Goal: Task Accomplishment & Management: Manage account settings

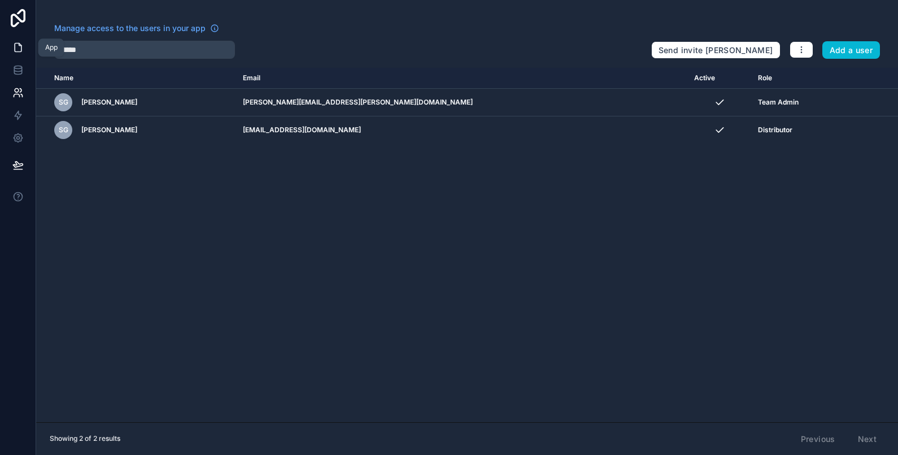
click at [9, 46] on link at bounding box center [18, 47] width 36 height 23
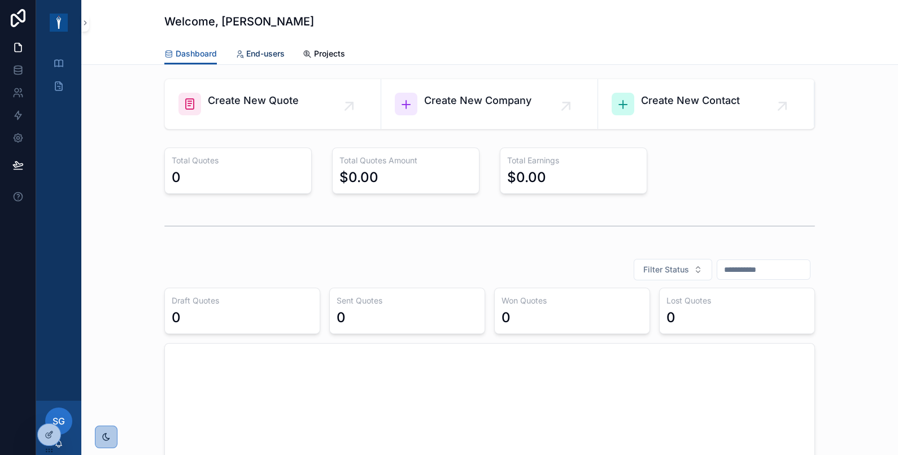
click at [261, 49] on span "End-users" at bounding box center [265, 53] width 38 height 11
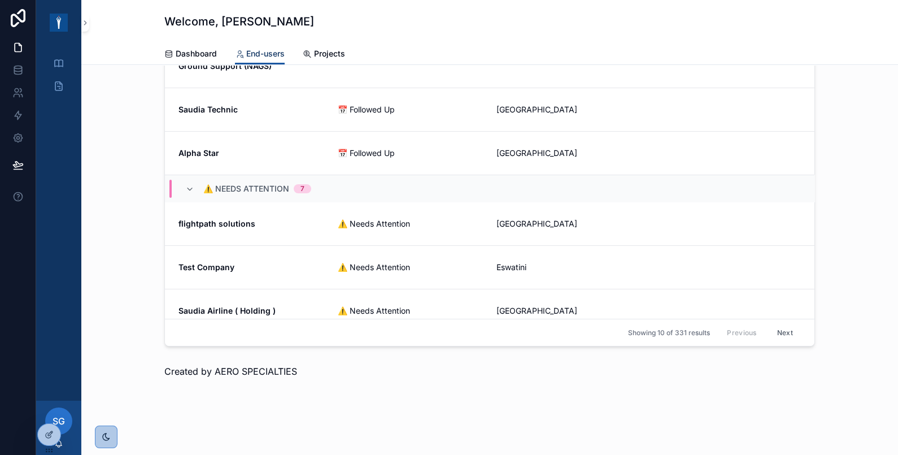
scroll to position [119, 0]
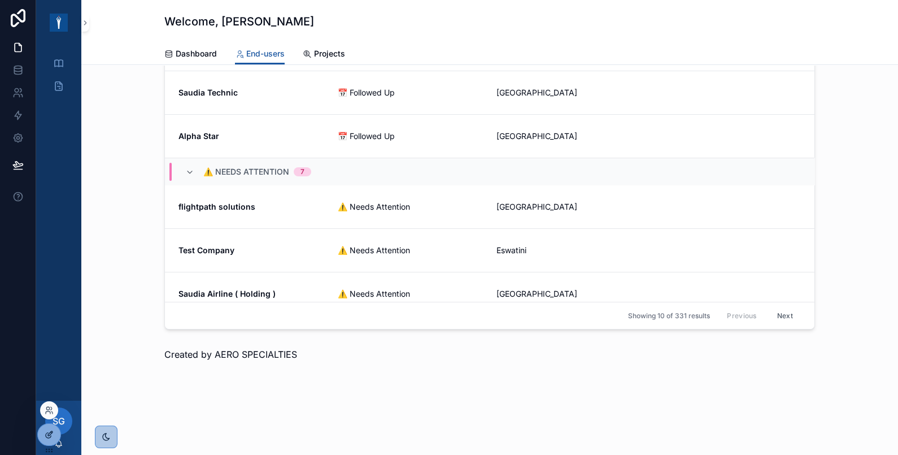
click at [51, 431] on icon at bounding box center [50, 433] width 5 height 5
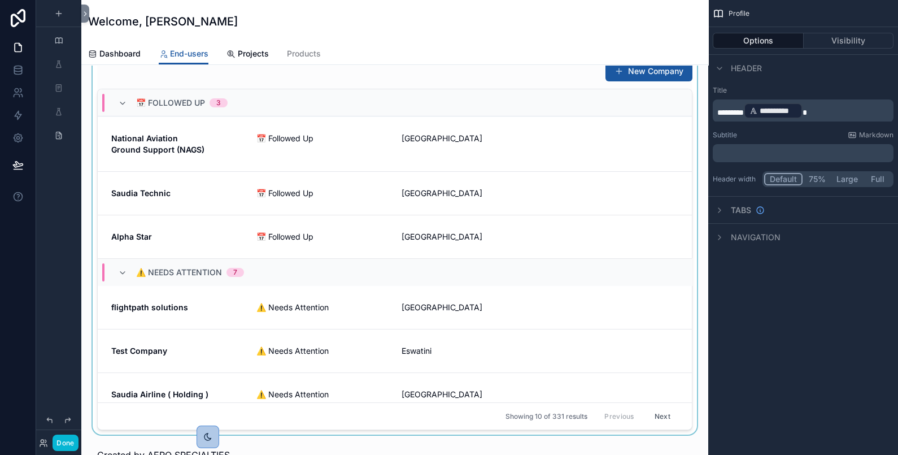
scroll to position [0, 0]
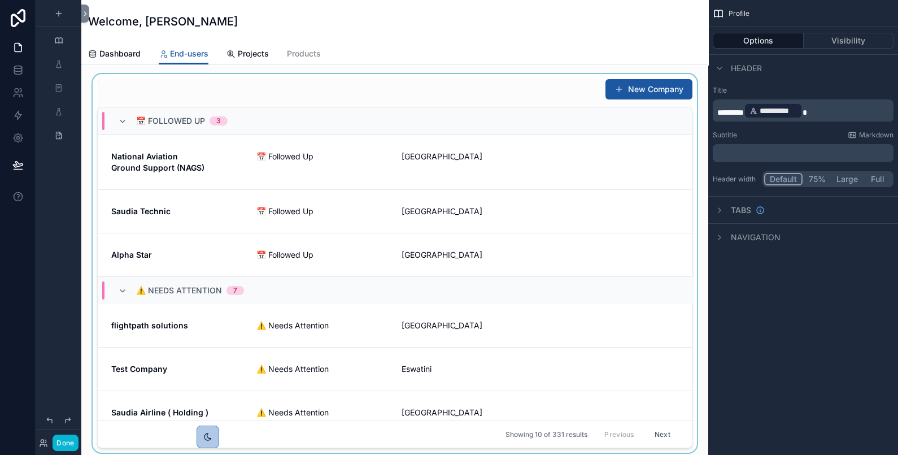
click at [534, 78] on div "scrollable content" at bounding box center [394, 263] width 609 height 378
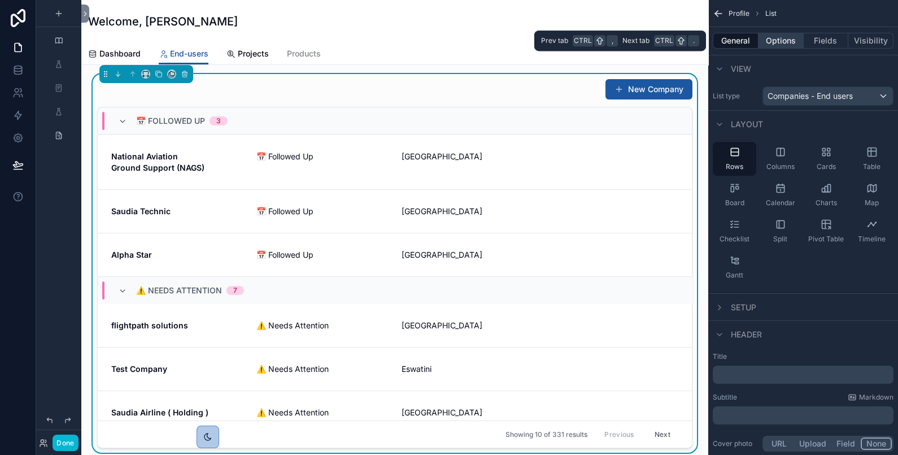
click at [778, 39] on button "Options" at bounding box center [780, 41] width 45 height 16
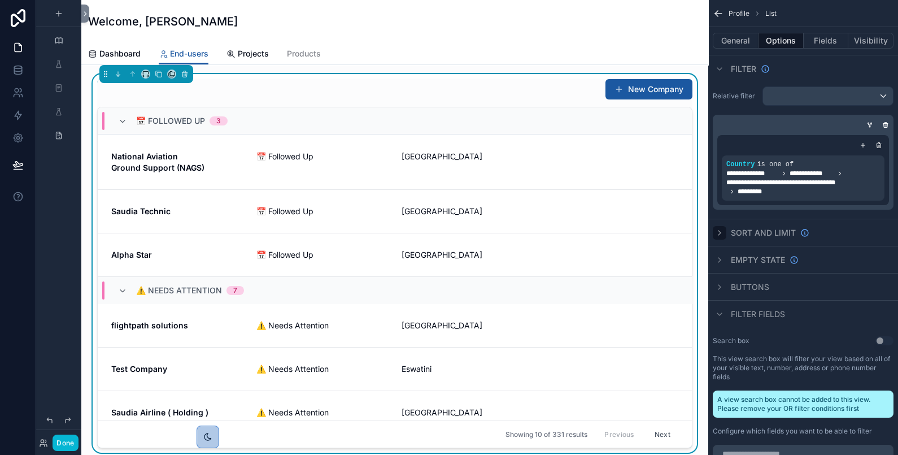
click at [717, 230] on icon "scrollable content" at bounding box center [719, 232] width 9 height 9
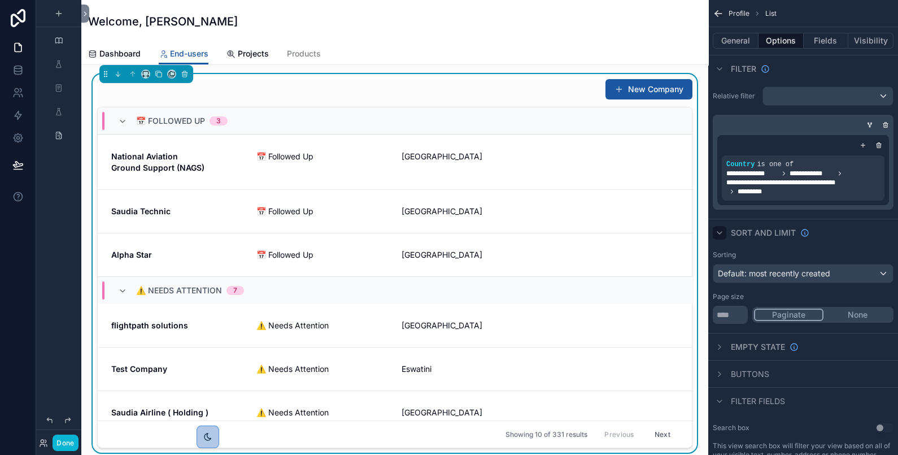
click at [858, 309] on button "None" at bounding box center [857, 314] width 68 height 12
click at [731, 309] on input "**" at bounding box center [730, 315] width 35 height 18
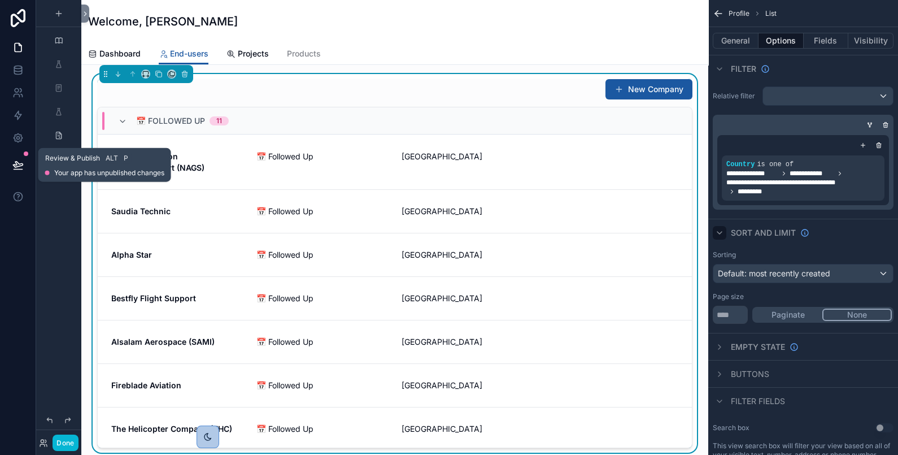
click at [17, 167] on icon at bounding box center [17, 164] width 11 height 11
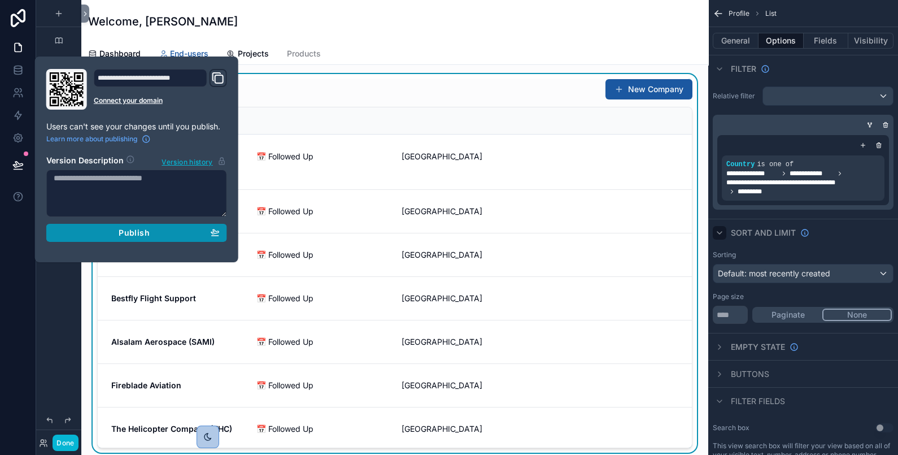
click at [137, 232] on span "Publish" at bounding box center [134, 233] width 30 height 10
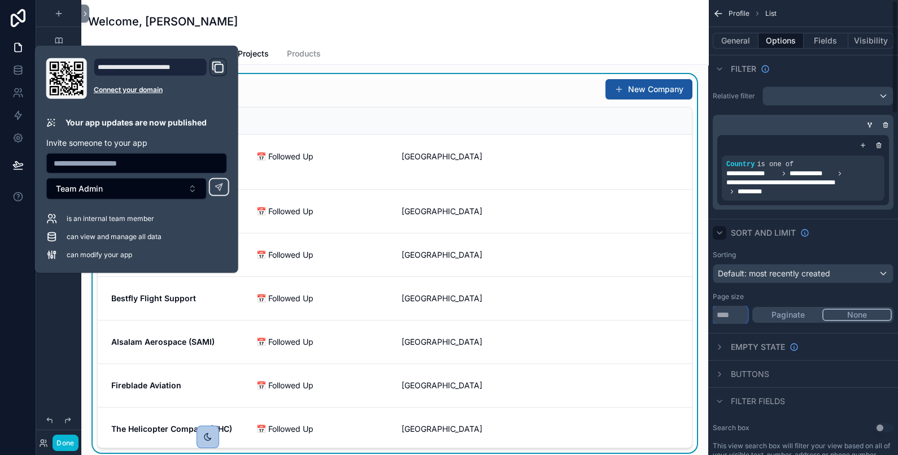
click at [738, 320] on input "****" at bounding box center [730, 315] width 35 height 18
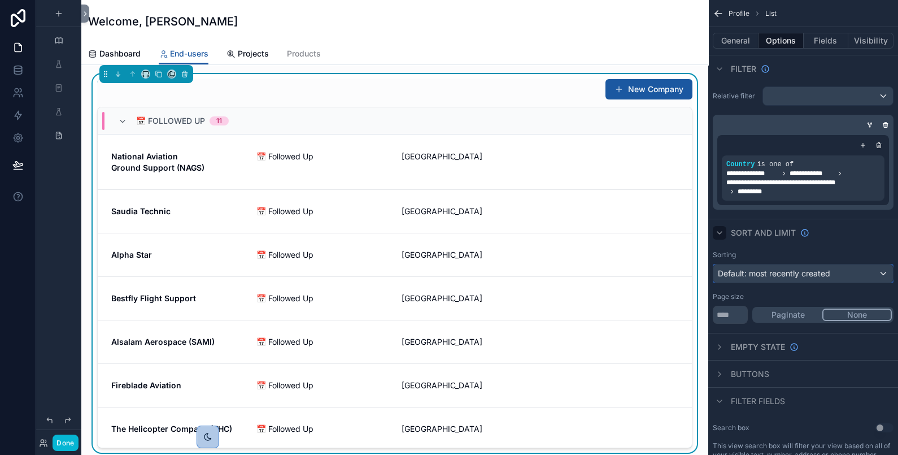
click at [798, 268] on span "Default: most recently created" at bounding box center [774, 273] width 112 height 10
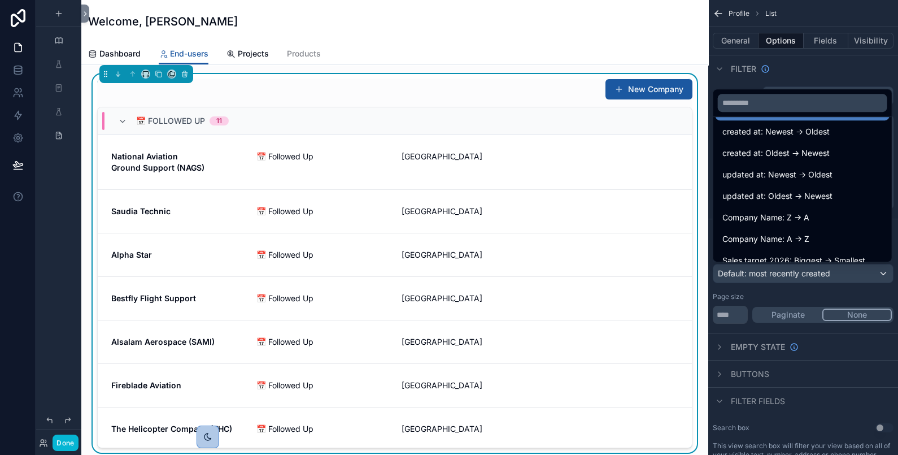
scroll to position [40, 0]
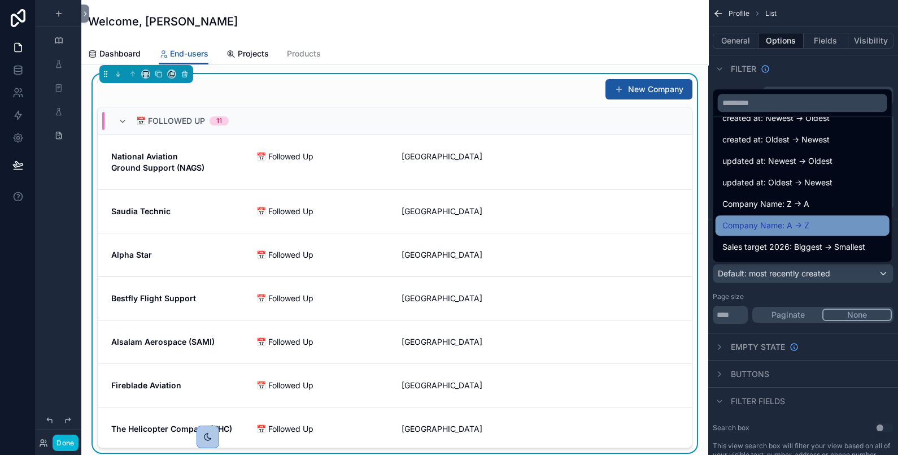
click at [822, 217] on div "Company Name: A -> Z" at bounding box center [803, 225] width 174 height 20
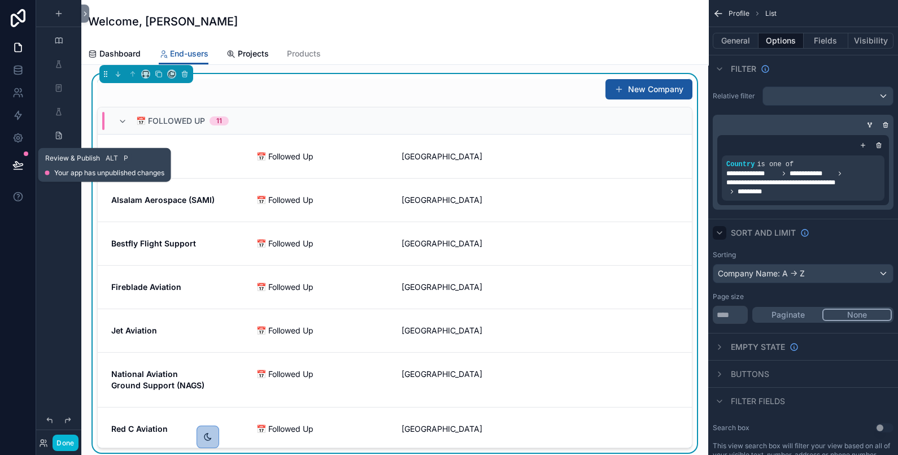
click at [25, 165] on button at bounding box center [18, 165] width 25 height 32
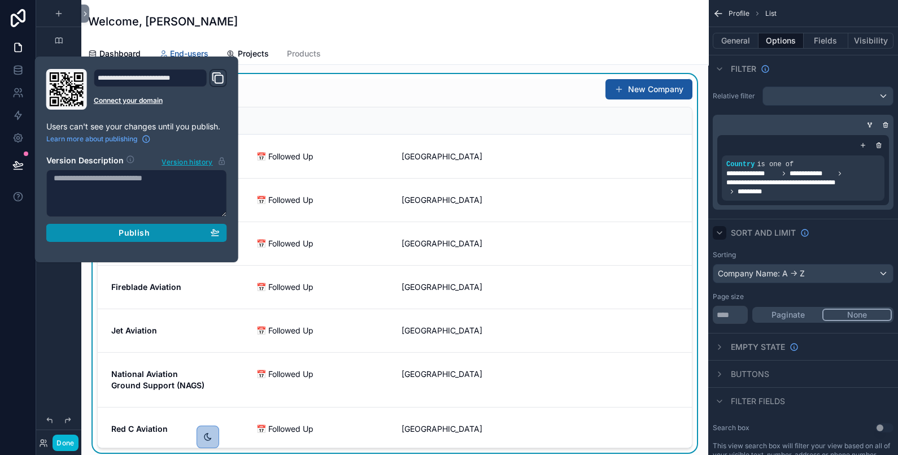
click at [144, 236] on span "Publish" at bounding box center [134, 233] width 30 height 10
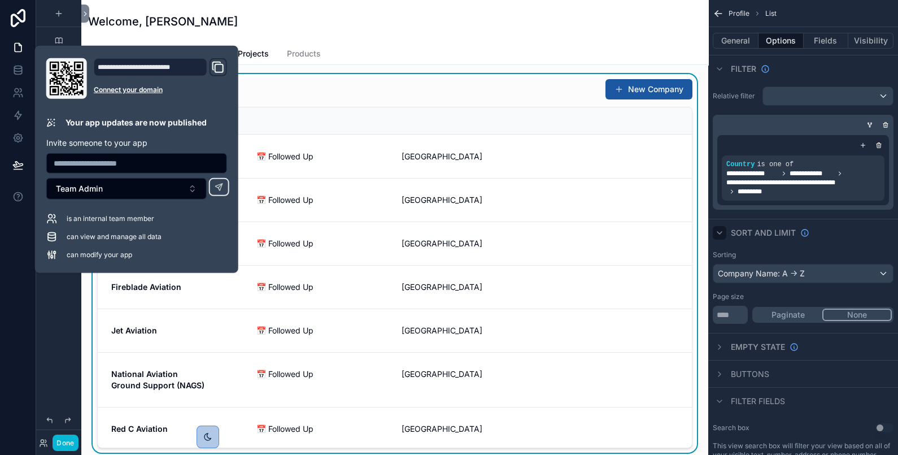
click at [463, 42] on div "Welcome, [PERSON_NAME]" at bounding box center [394, 21] width 613 height 43
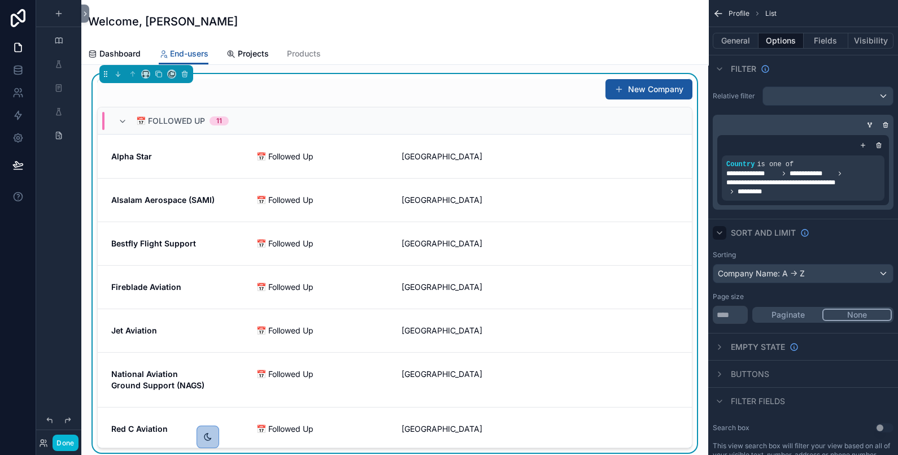
click at [838, 311] on button "None" at bounding box center [856, 314] width 69 height 12
click at [789, 313] on button "Paginate" at bounding box center [788, 314] width 68 height 12
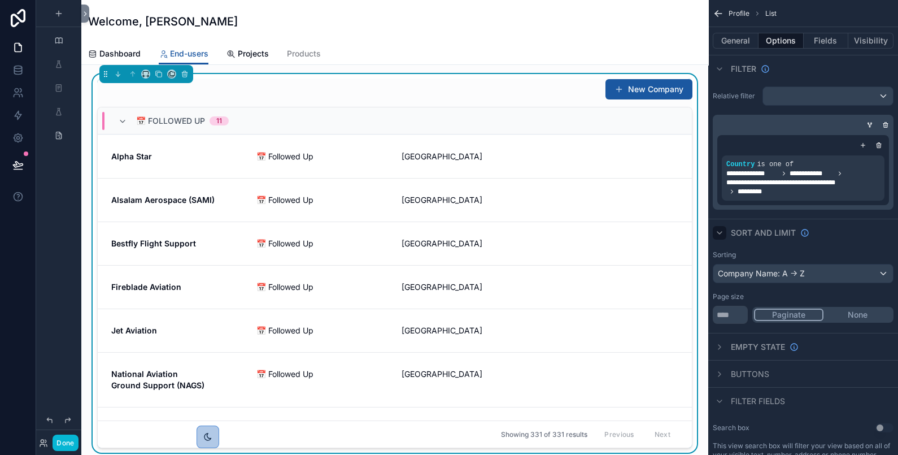
click at [858, 311] on button "None" at bounding box center [857, 314] width 68 height 12
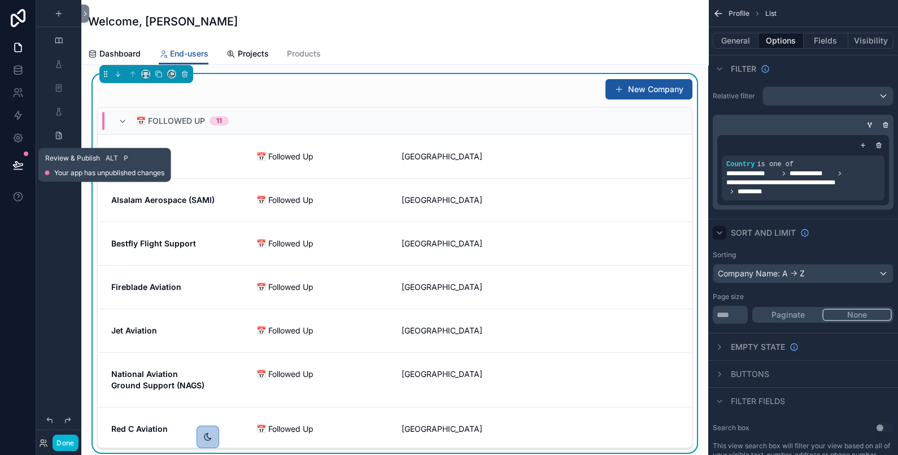
click at [18, 167] on icon at bounding box center [17, 164] width 11 height 11
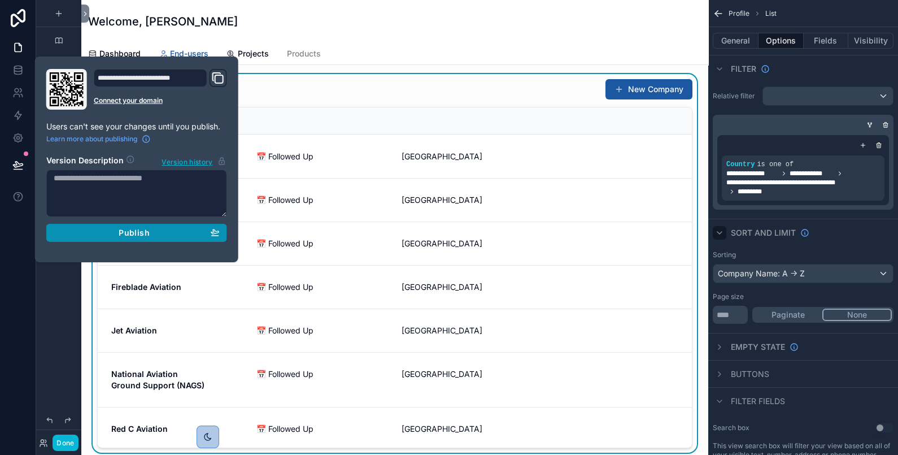
click at [113, 234] on div "Publish" at bounding box center [137, 233] width 166 height 10
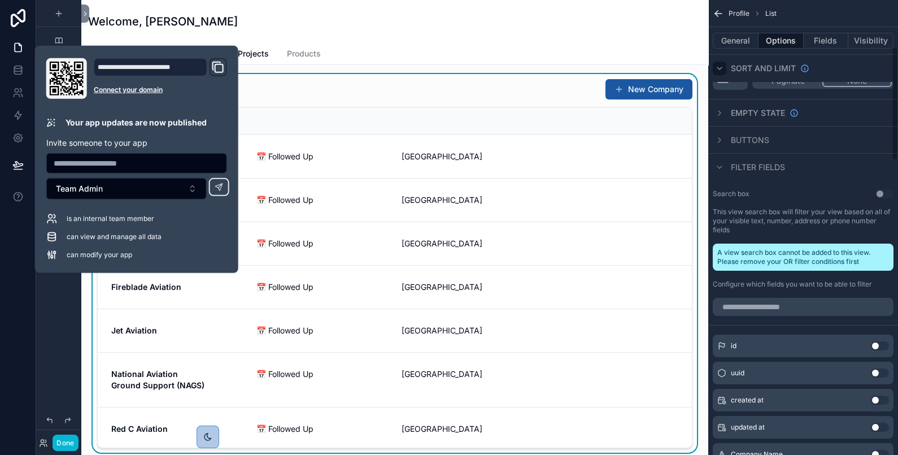
scroll to position [188, 0]
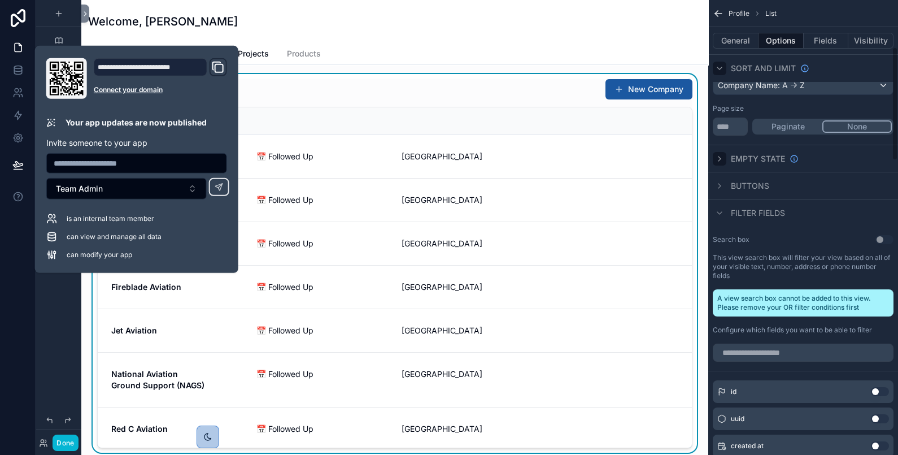
click at [719, 161] on icon "scrollable content" at bounding box center [719, 158] width 9 height 9
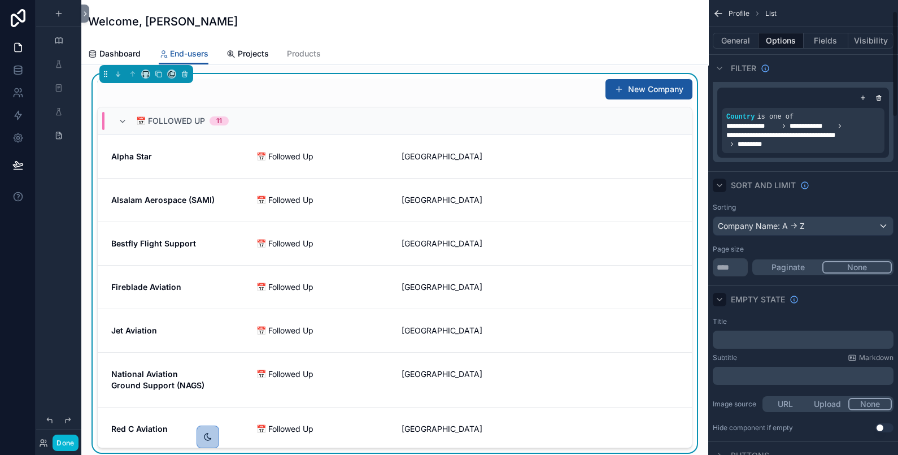
scroll to position [28, 0]
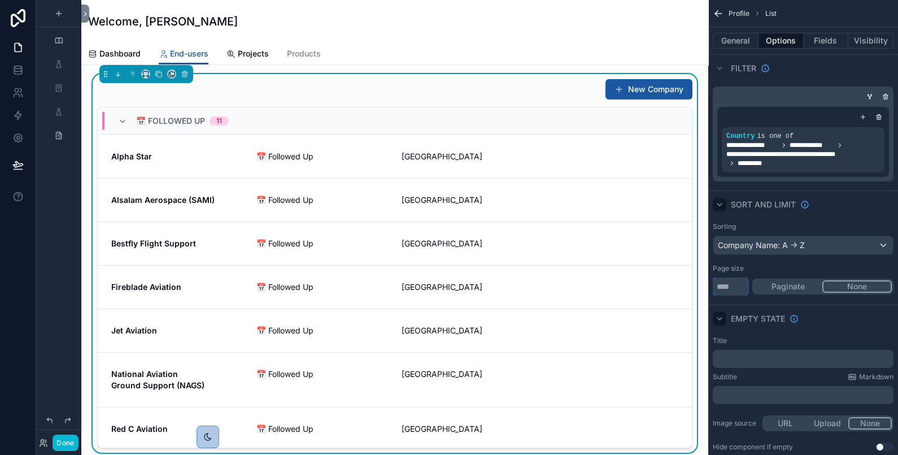
click at [740, 285] on input "****" at bounding box center [730, 286] width 35 height 18
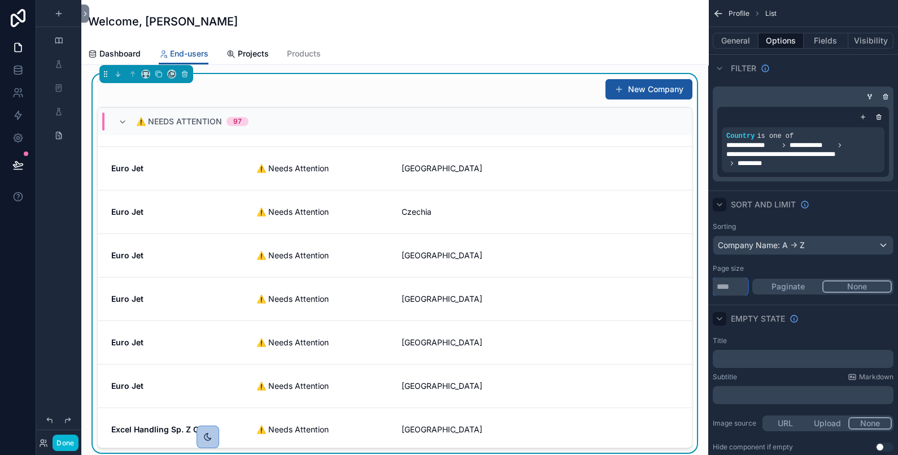
scroll to position [0, 0]
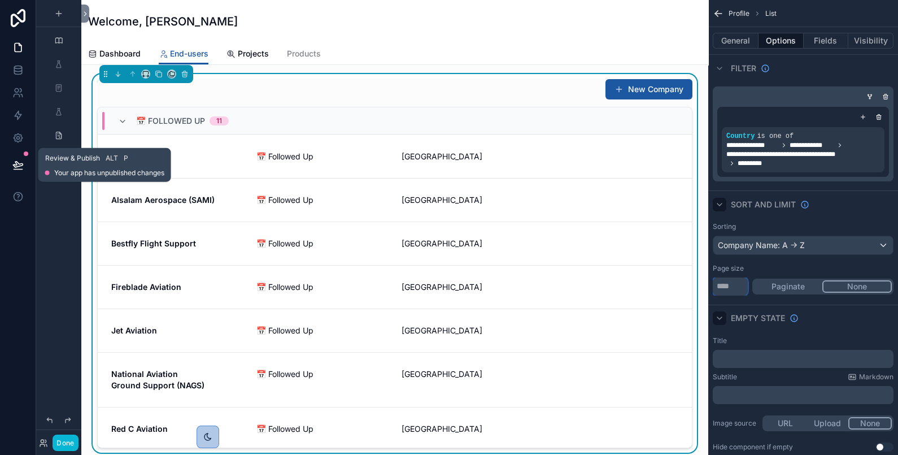
type input "******"
click at [14, 169] on icon at bounding box center [18, 169] width 8 height 0
click at [20, 161] on icon at bounding box center [17, 164] width 11 height 11
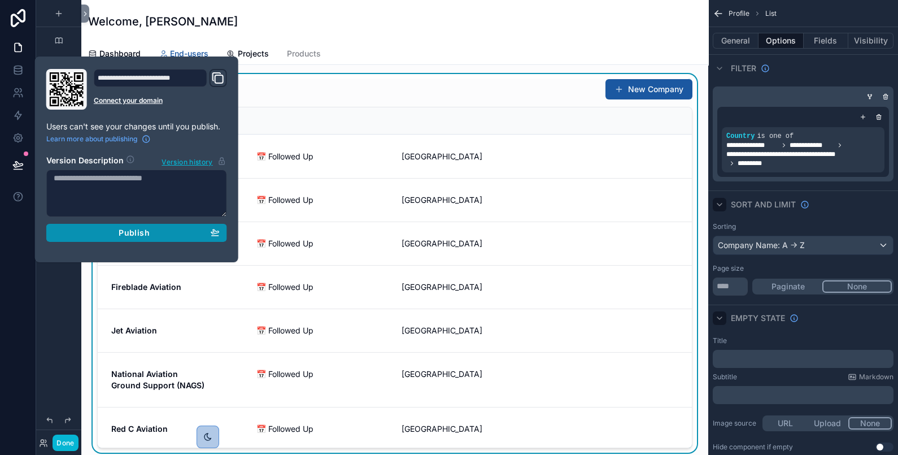
click at [93, 230] on div "Publish" at bounding box center [137, 233] width 166 height 10
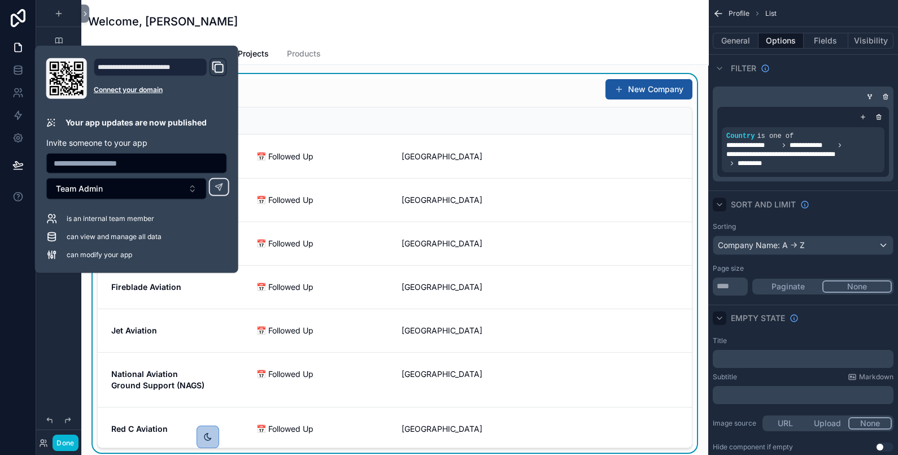
click at [534, 45] on div "Dashboard End-users Projects Products" at bounding box center [394, 53] width 613 height 21
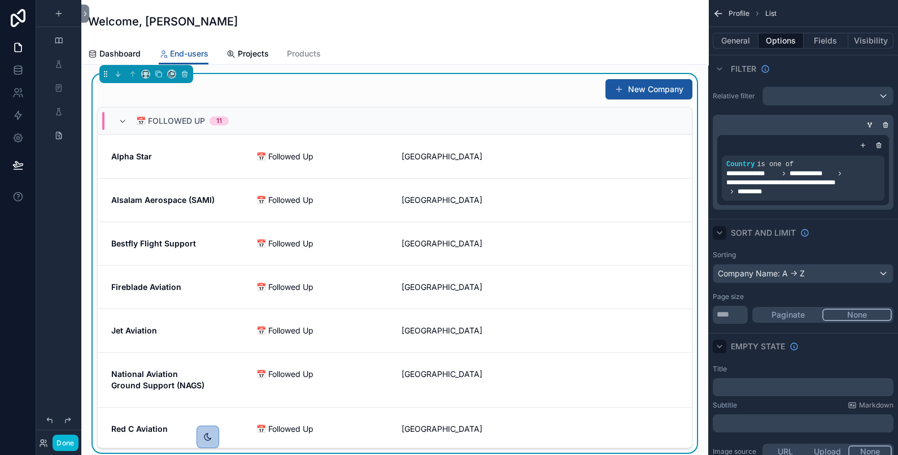
click at [745, 32] on div "General Options Fields Visibility" at bounding box center [803, 40] width 190 height 27
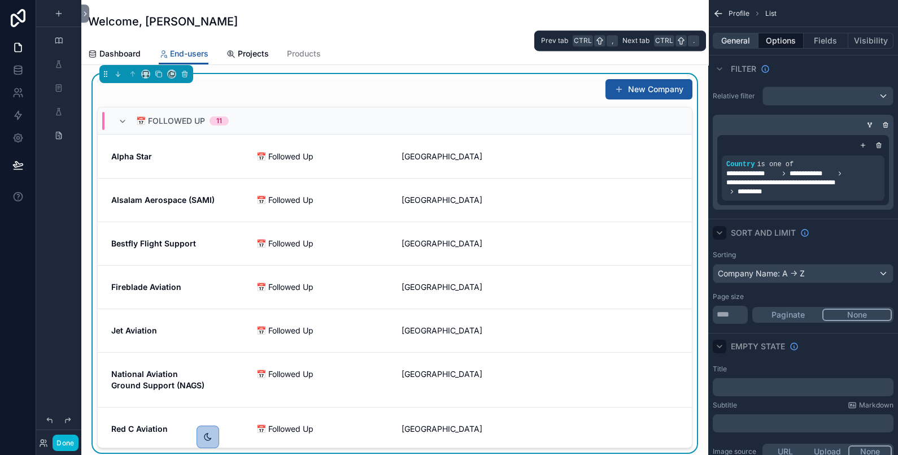
click at [745, 35] on button "General" at bounding box center [736, 41] width 46 height 16
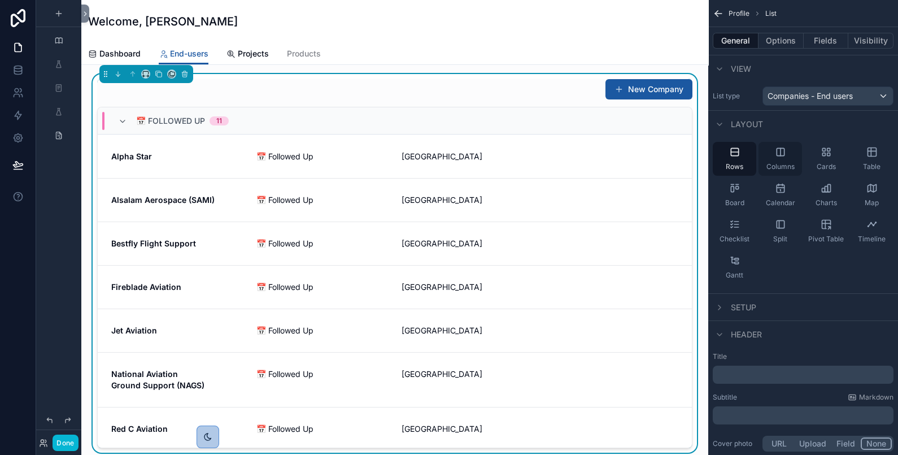
click at [779, 154] on icon "scrollable content" at bounding box center [780, 151] width 11 height 11
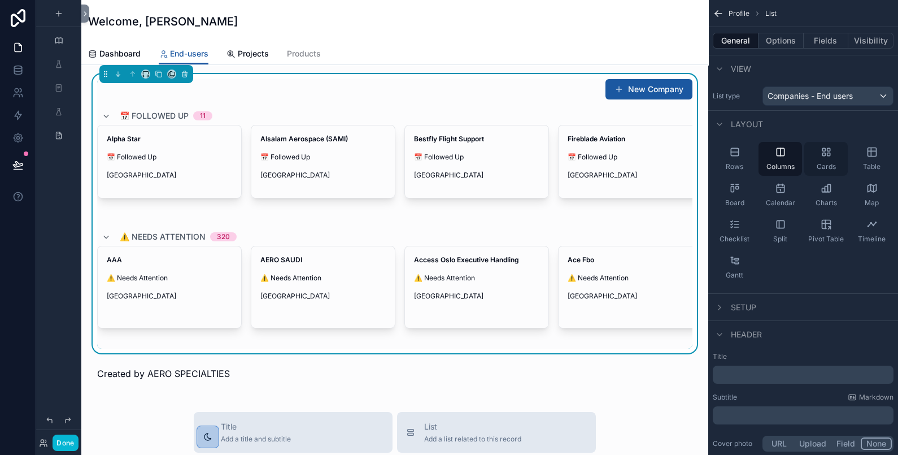
click at [822, 153] on icon "scrollable content" at bounding box center [823, 154] width 3 height 3
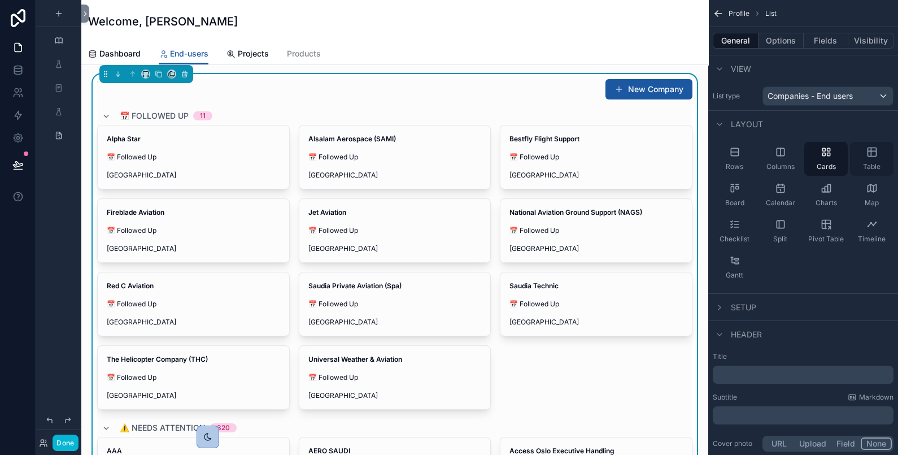
click at [868, 148] on icon "scrollable content" at bounding box center [871, 152] width 8 height 8
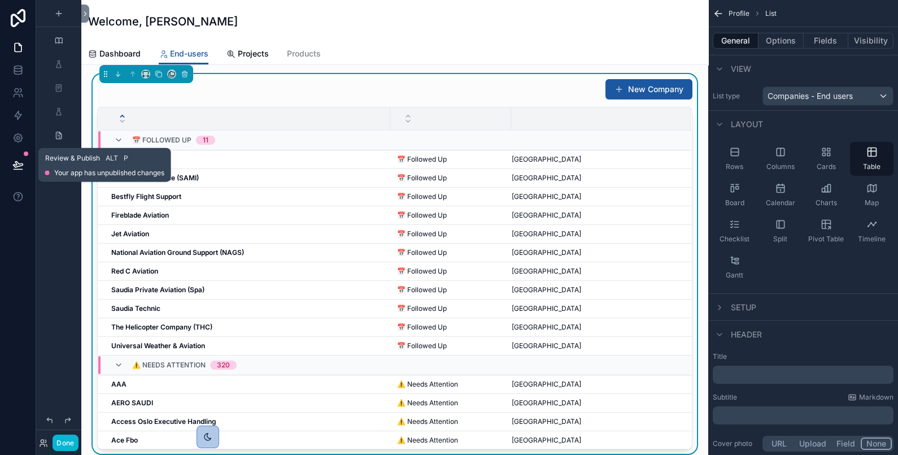
click at [23, 166] on icon at bounding box center [17, 164] width 11 height 11
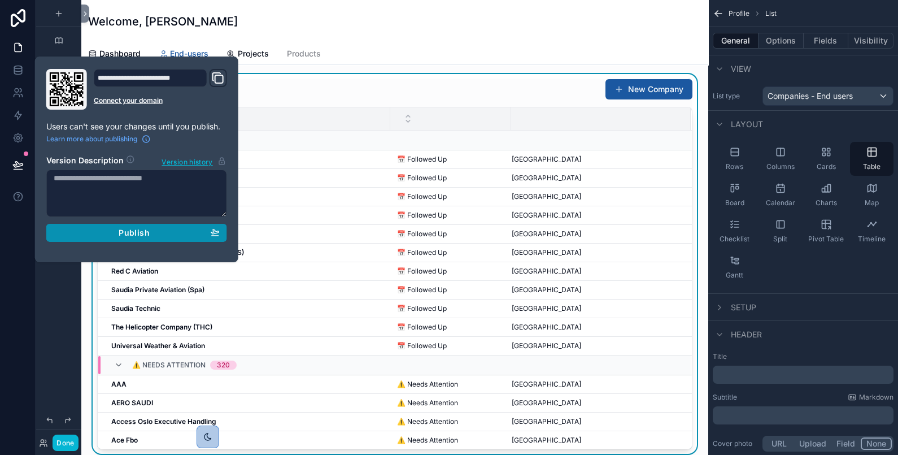
click at [121, 234] on span "Publish" at bounding box center [134, 233] width 30 height 10
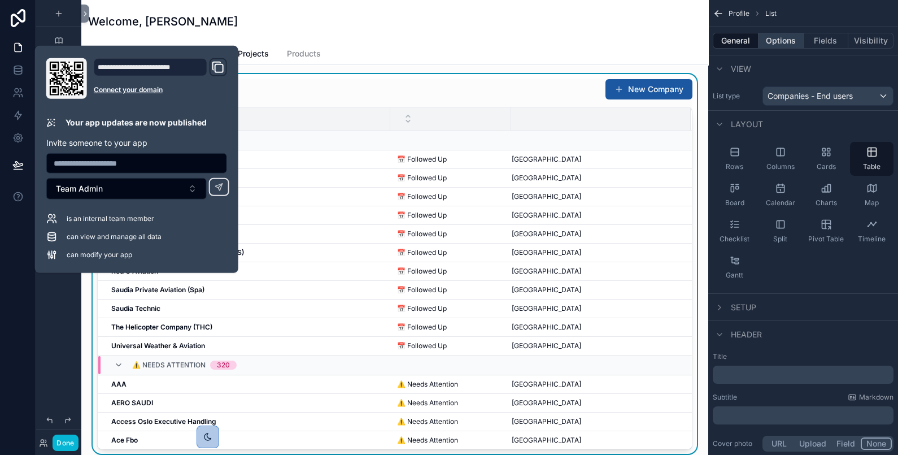
click at [779, 45] on button "Options" at bounding box center [780, 41] width 45 height 16
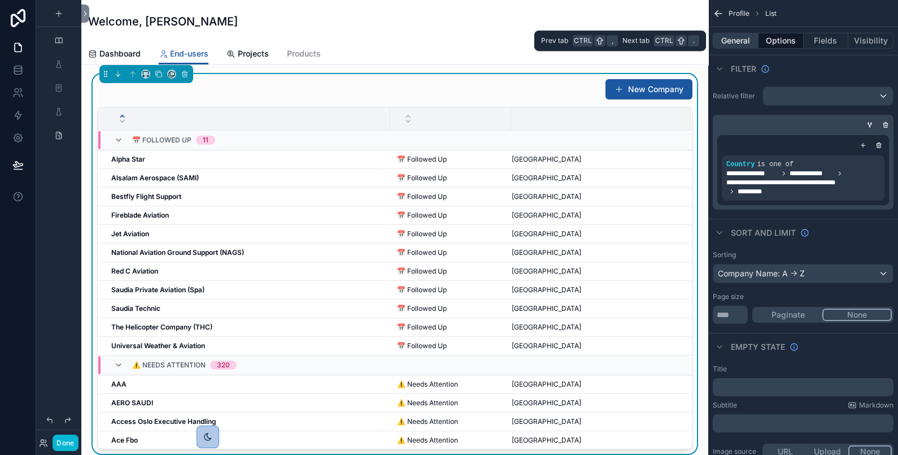
click at [749, 41] on button "General" at bounding box center [736, 41] width 46 height 16
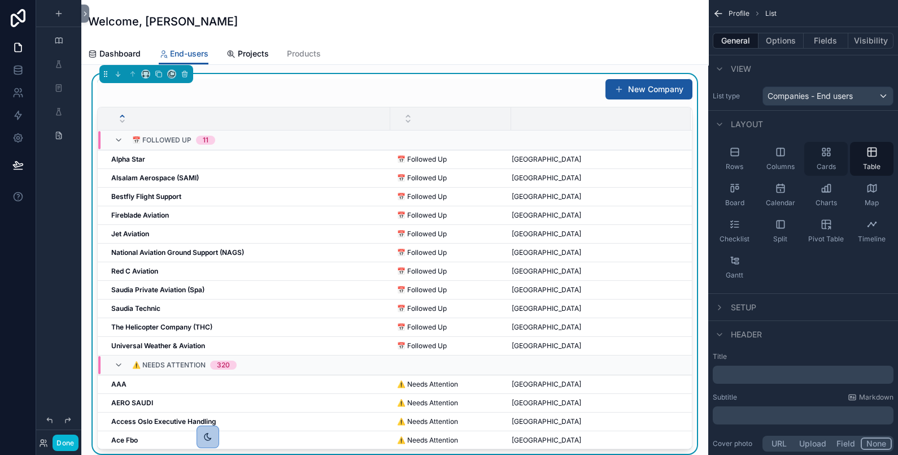
click at [831, 150] on div "Cards" at bounding box center [825, 159] width 43 height 34
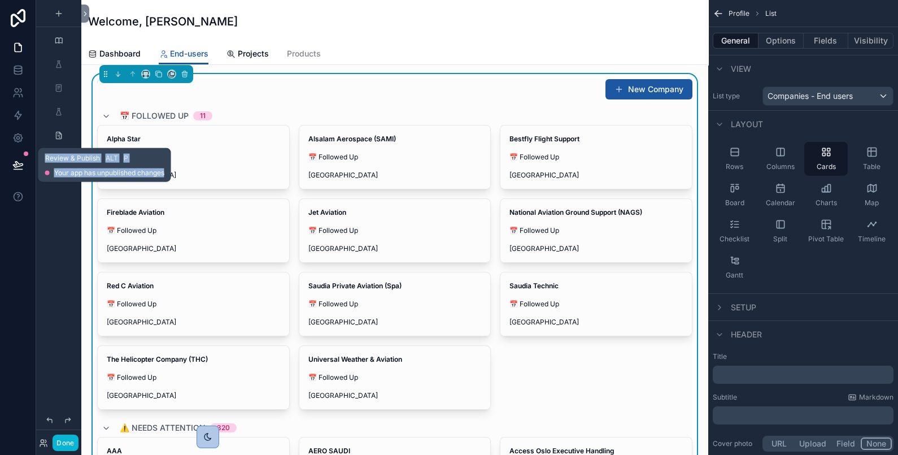
click at [0, 158] on html "Review & Publish Alt P Your app has unpublished changes Done Profile My Activit…" at bounding box center [449, 227] width 898 height 455
drag, startPoint x: -1, startPoint y: 158, endPoint x: 15, endPoint y: 161, distance: 15.5
click at [15, 161] on icon at bounding box center [17, 164] width 11 height 11
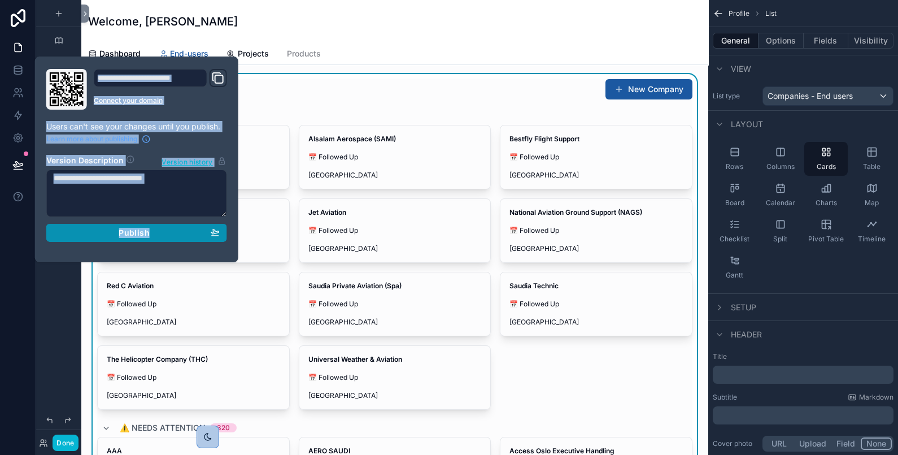
click at [104, 232] on div "Publish" at bounding box center [137, 233] width 166 height 10
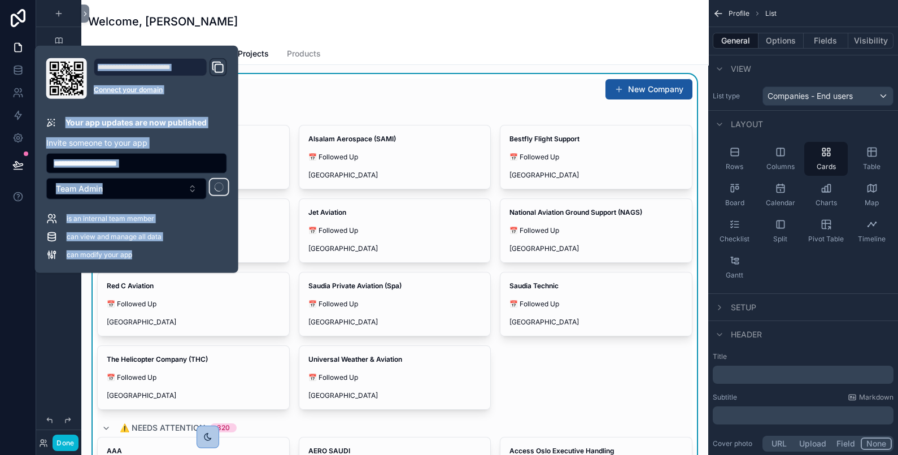
click at [15, 226] on div at bounding box center [18, 227] width 36 height 455
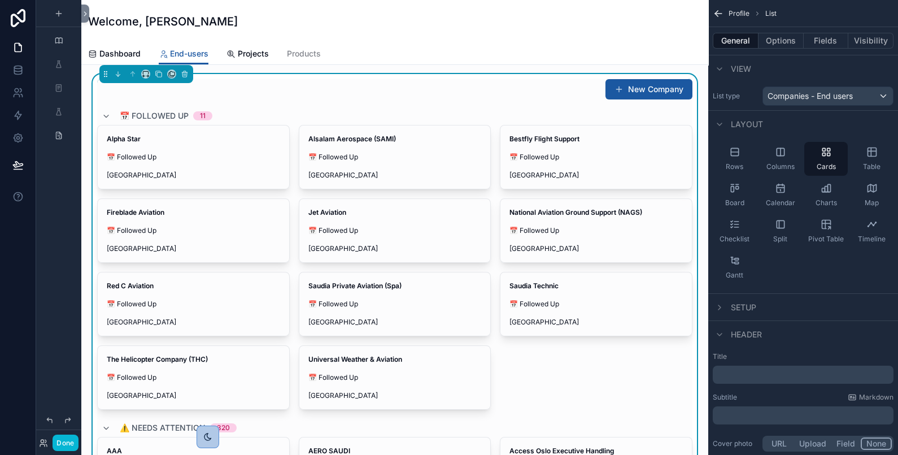
click at [14, 162] on icon at bounding box center [17, 164] width 11 height 11
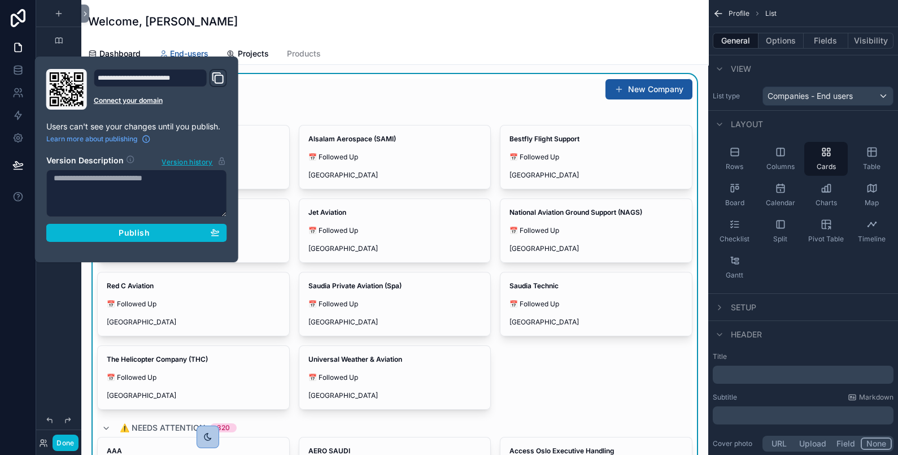
click at [565, 34] on div "Welcome, [PERSON_NAME]" at bounding box center [394, 21] width 613 height 43
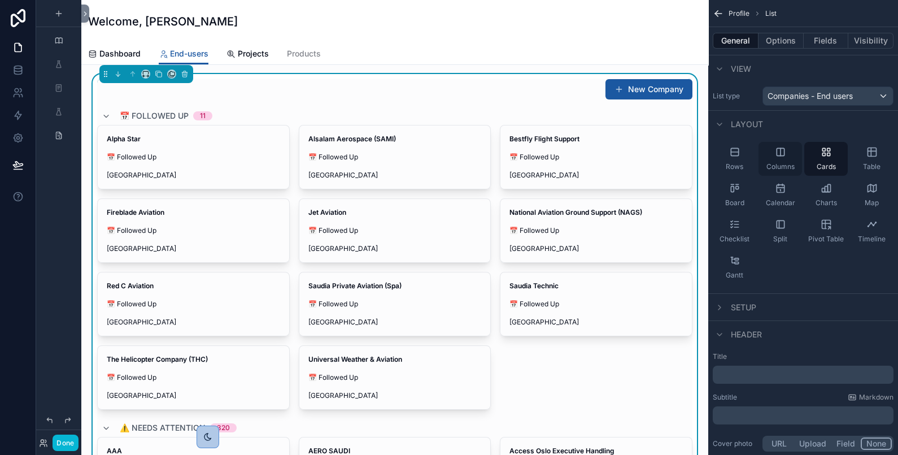
click at [783, 144] on div "Columns" at bounding box center [779, 159] width 43 height 34
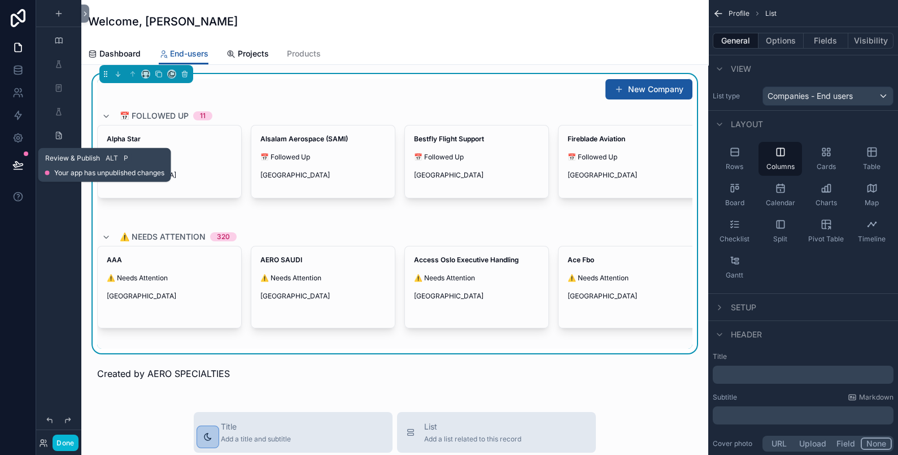
click at [23, 164] on button at bounding box center [18, 165] width 25 height 32
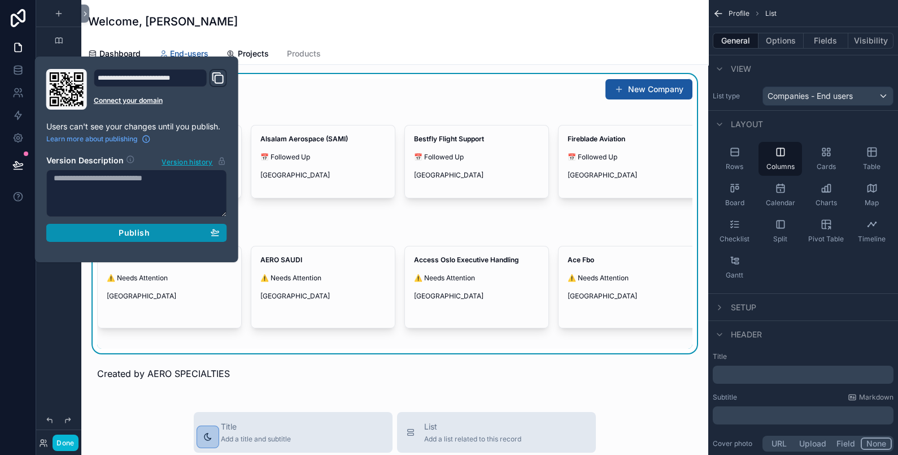
click at [98, 234] on div "Publish" at bounding box center [137, 233] width 166 height 10
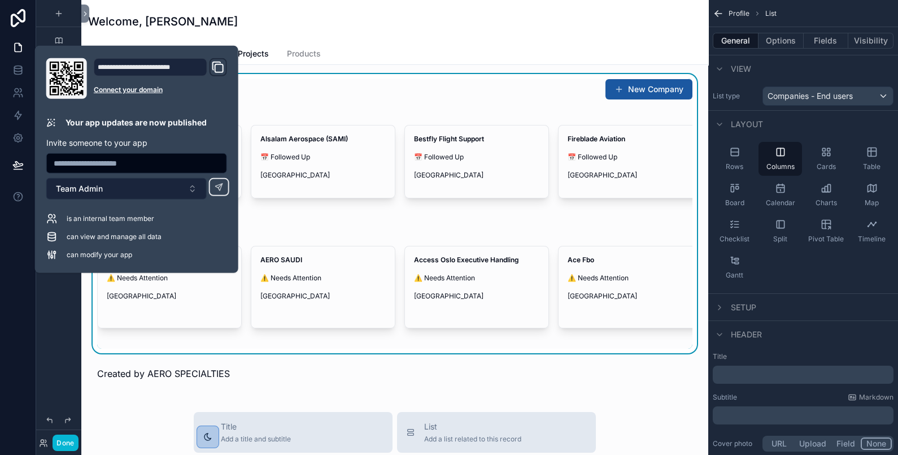
click at [190, 189] on button "Team Admin" at bounding box center [126, 188] width 160 height 21
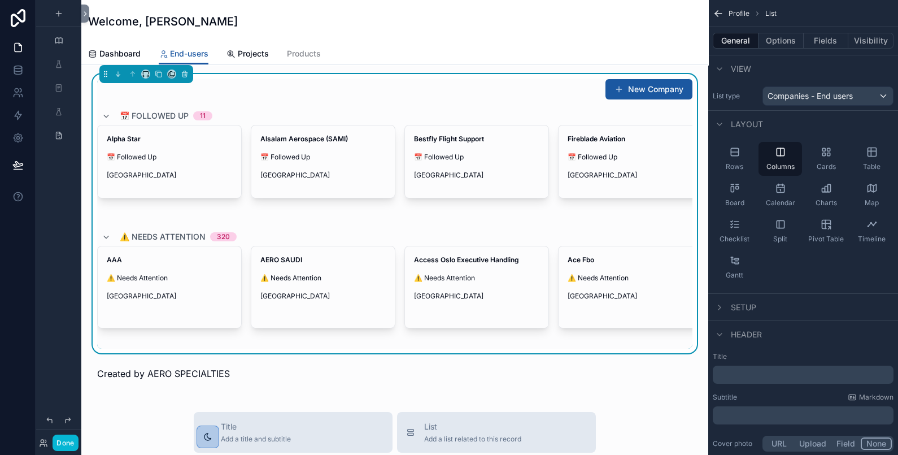
click at [215, 217] on div "Alpha Star 📅 Followed Up [GEOGRAPHIC_DATA]" at bounding box center [169, 172] width 145 height 94
click at [133, 54] on span "Dashboard" at bounding box center [119, 53] width 41 height 11
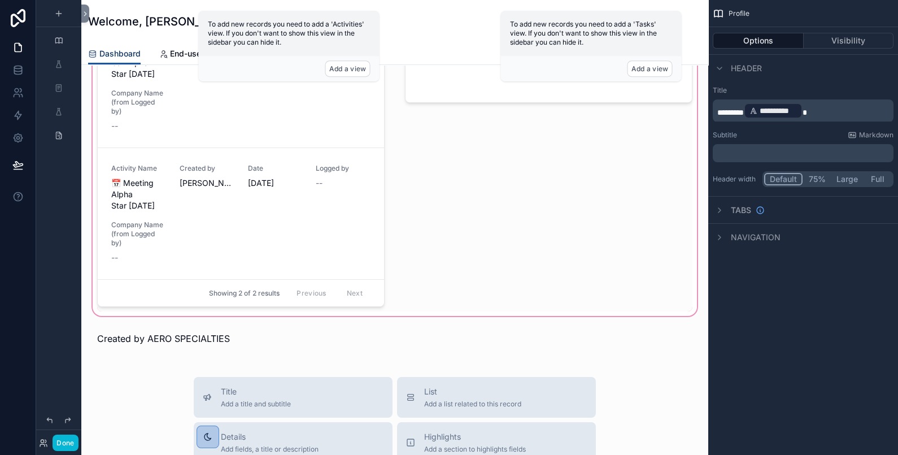
scroll to position [564, 0]
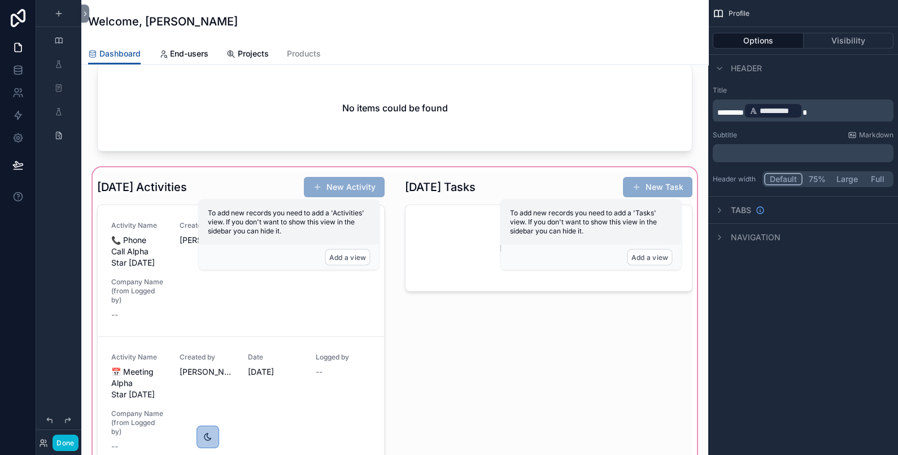
click at [206, 289] on div "scrollable content" at bounding box center [394, 336] width 609 height 342
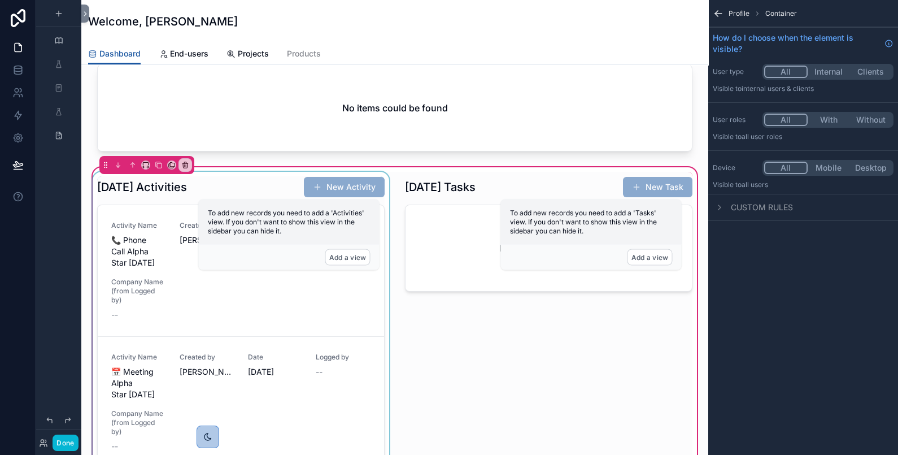
click at [322, 307] on div "scrollable content" at bounding box center [240, 336] width 301 height 328
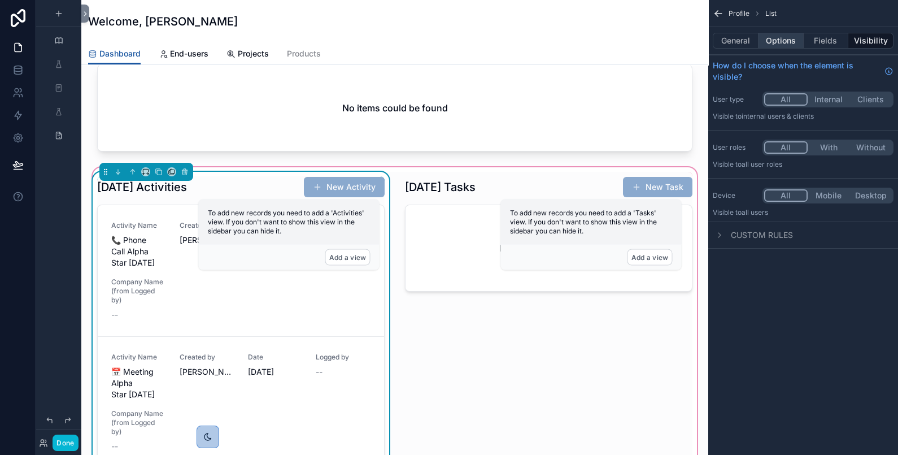
click at [796, 37] on button "Options" at bounding box center [780, 41] width 45 height 16
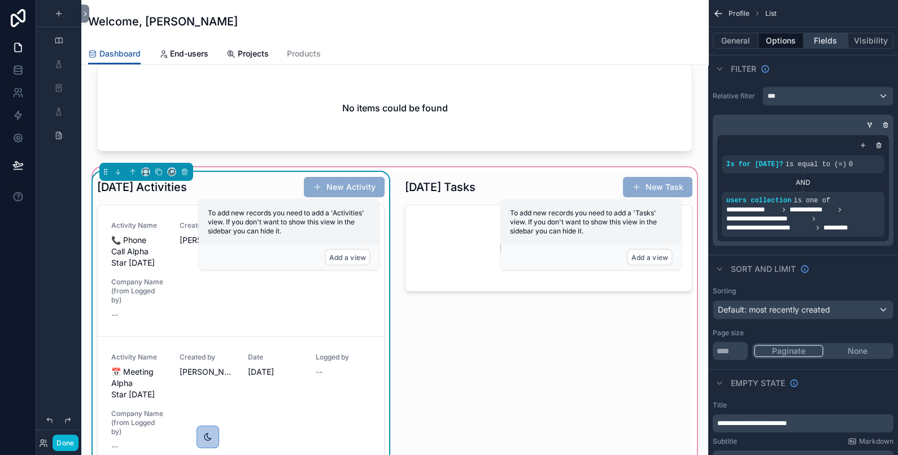
click at [821, 36] on button "Fields" at bounding box center [826, 41] width 45 height 16
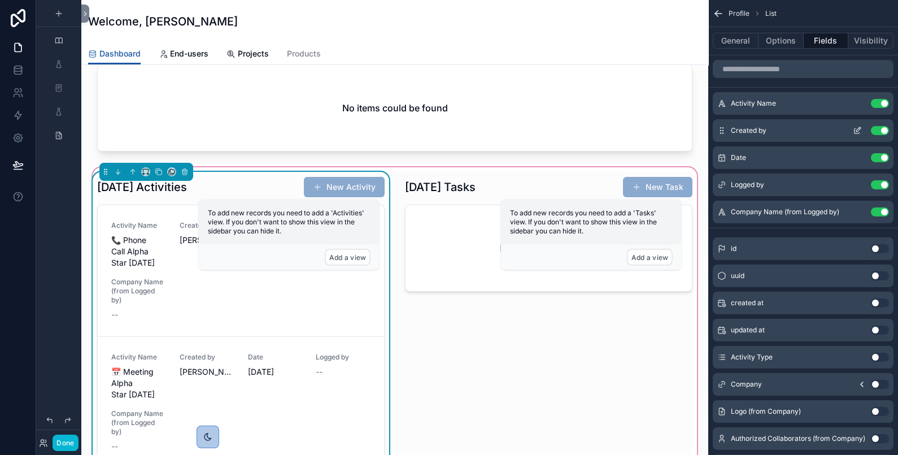
click at [876, 128] on button "Use setting" at bounding box center [880, 130] width 18 height 9
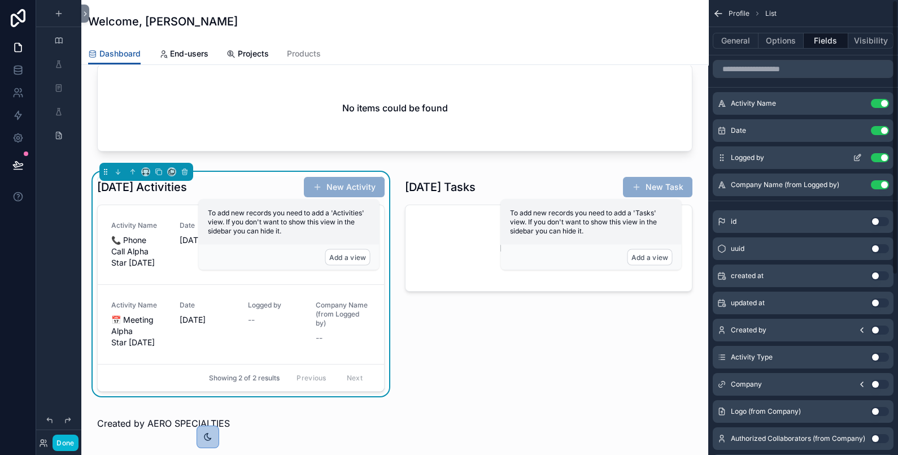
click at [876, 158] on button "Use setting" at bounding box center [880, 157] width 18 height 9
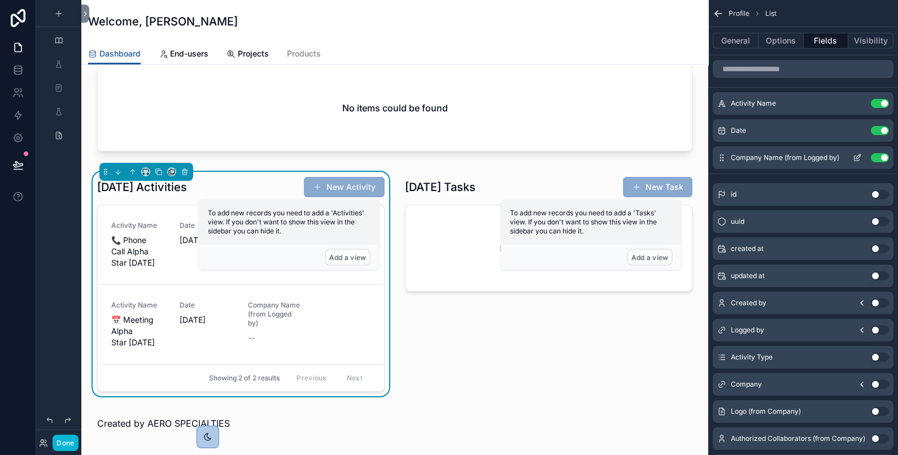
click at [876, 158] on button "Use setting" at bounding box center [880, 157] width 18 height 9
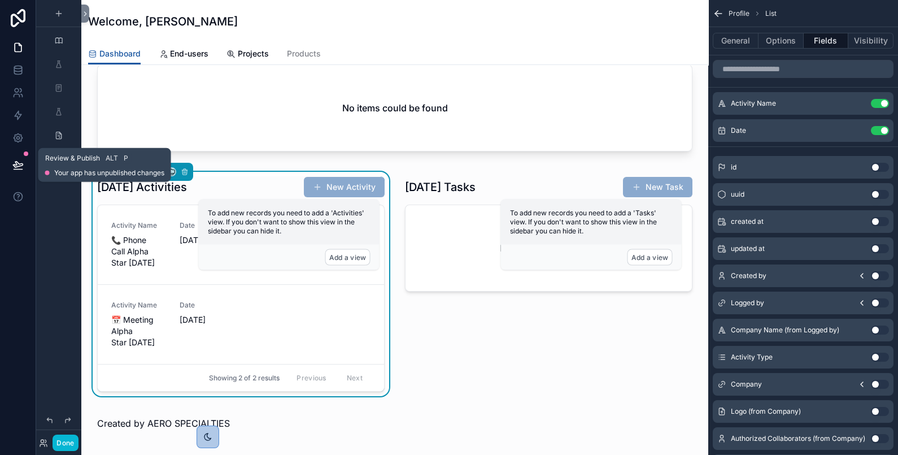
click at [19, 169] on icon at bounding box center [17, 164] width 11 height 11
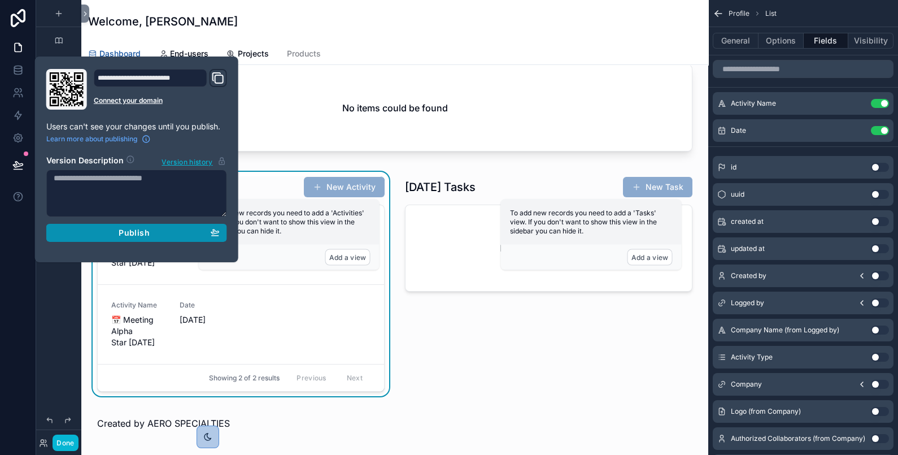
click at [138, 234] on span "Publish" at bounding box center [134, 233] width 30 height 10
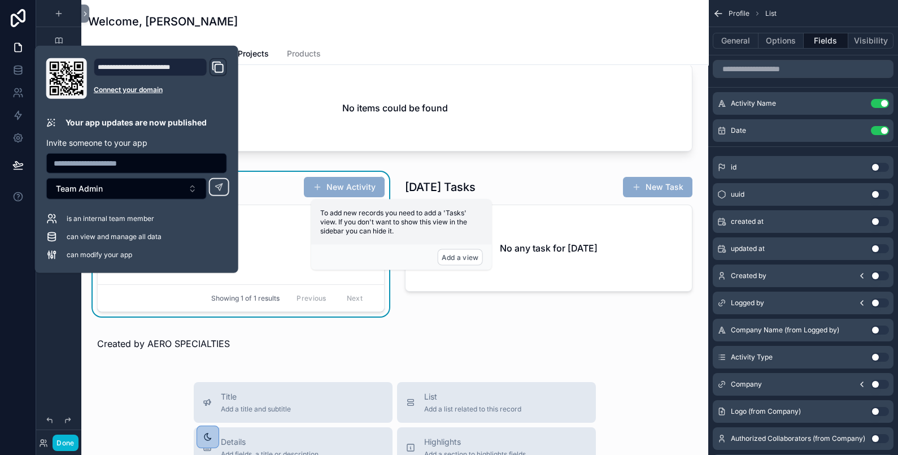
click at [564, 45] on div "Dashboard End-users Projects Products" at bounding box center [394, 53] width 613 height 21
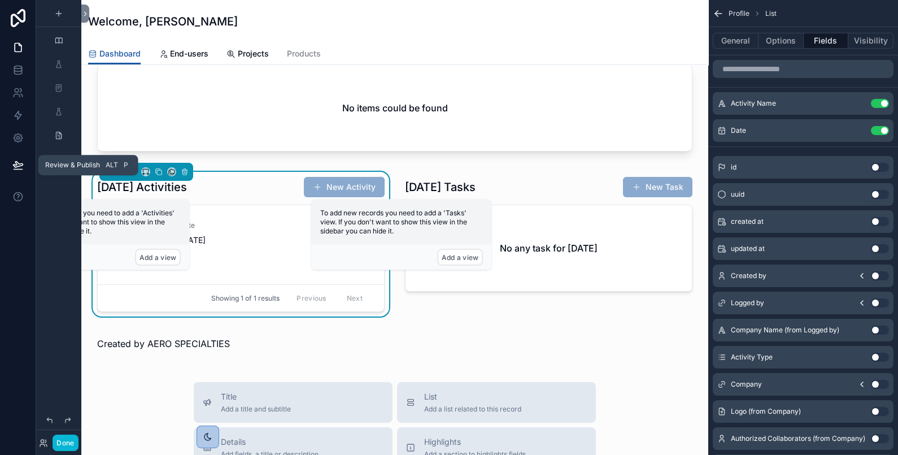
click at [17, 164] on icon at bounding box center [18, 165] width 10 height 6
click at [16, 168] on icon at bounding box center [17, 164] width 11 height 11
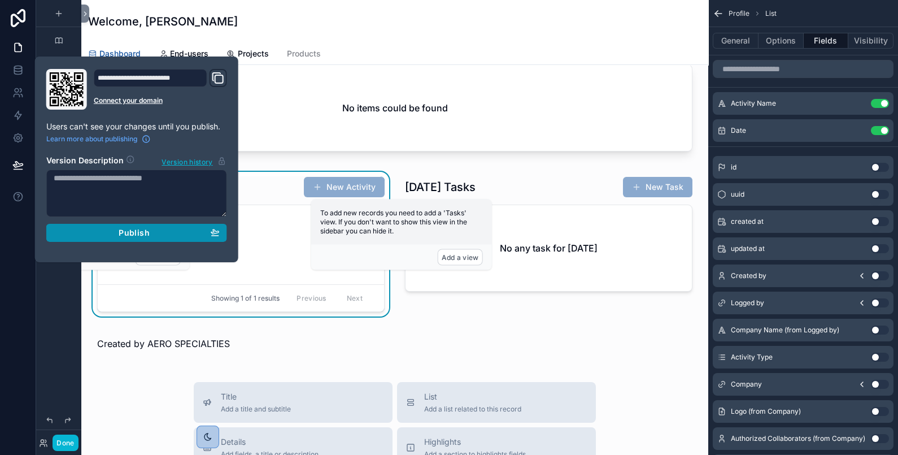
click at [93, 228] on div "Publish" at bounding box center [137, 233] width 166 height 10
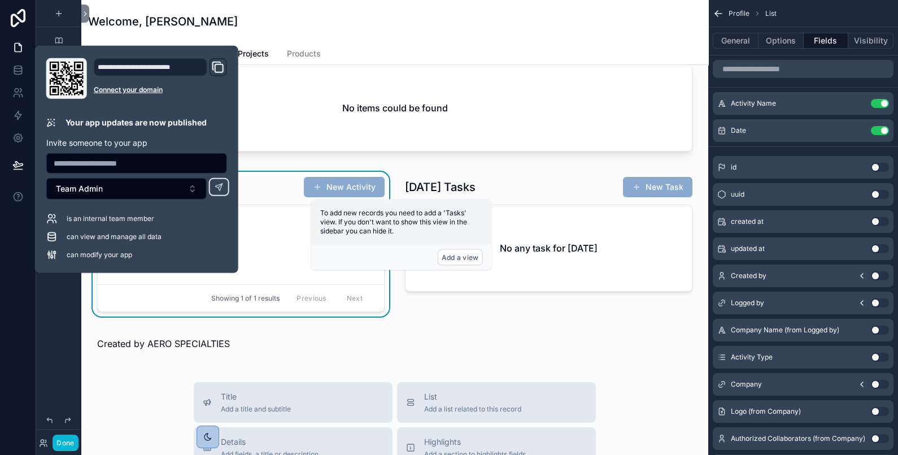
click at [46, 326] on div "scrollable content" at bounding box center [58, 220] width 45 height 441
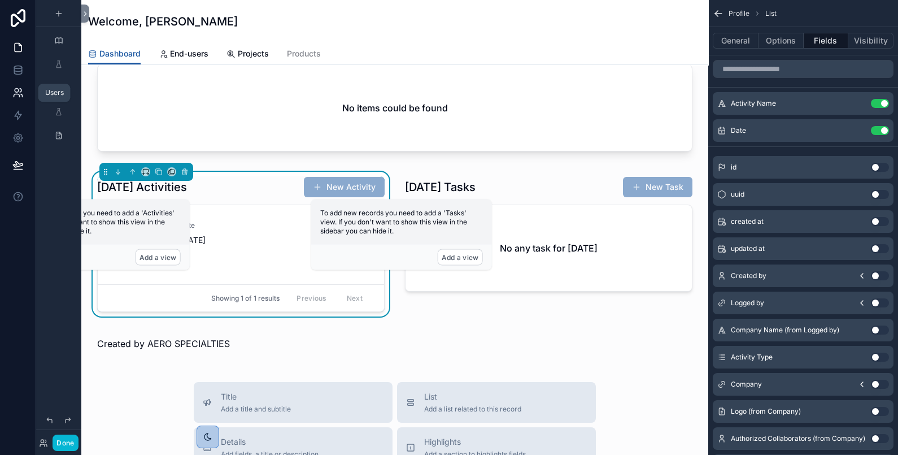
click at [15, 90] on icon at bounding box center [17, 92] width 11 height 11
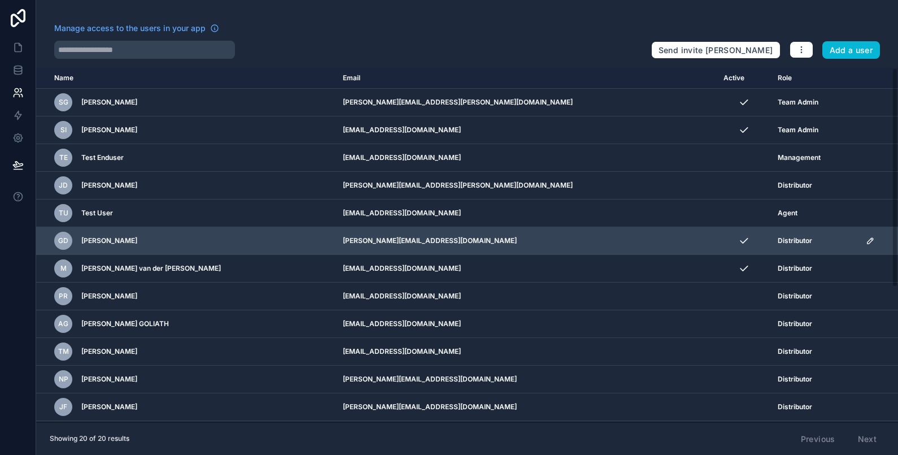
scroll to position [217, 0]
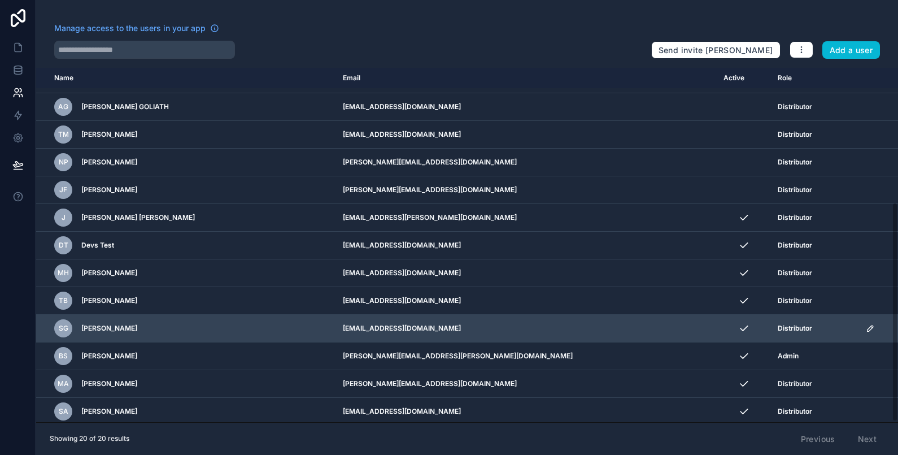
click at [866, 325] on icon "scrollable content" at bounding box center [870, 328] width 9 height 9
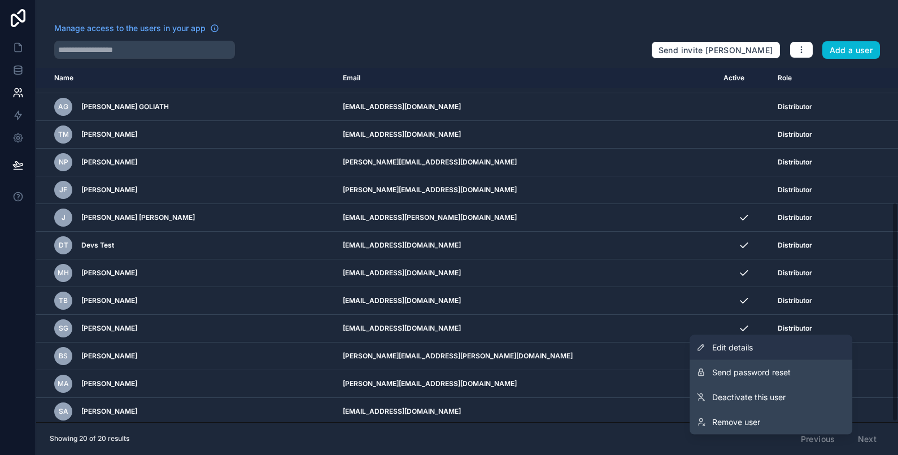
click at [771, 350] on link "Edit details" at bounding box center [771, 347] width 163 height 25
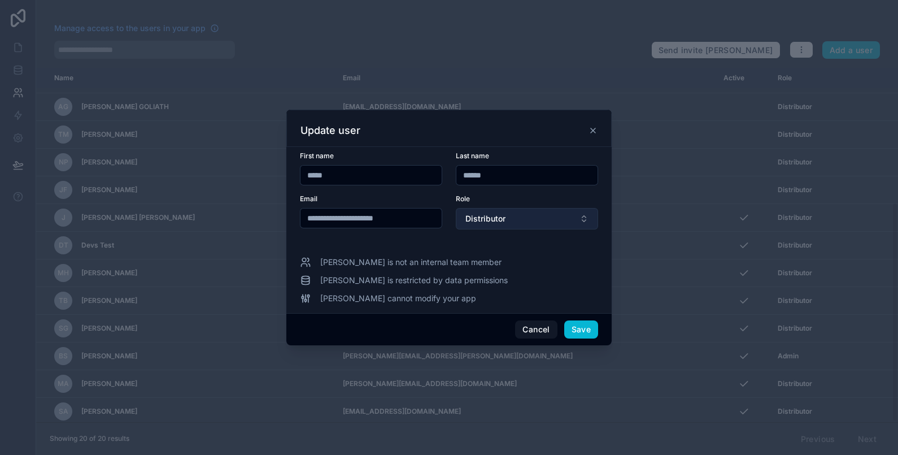
click at [548, 225] on button "Distributor" at bounding box center [527, 218] width 142 height 21
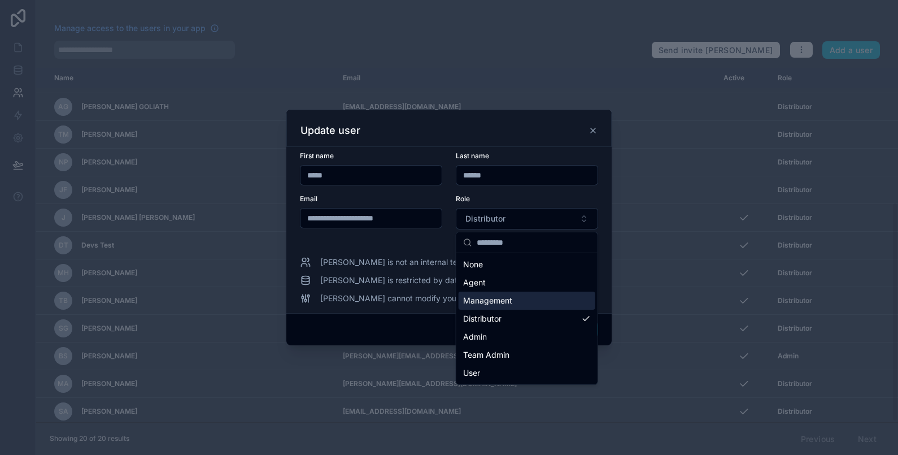
click at [546, 298] on div "Management" at bounding box center [527, 300] width 137 height 18
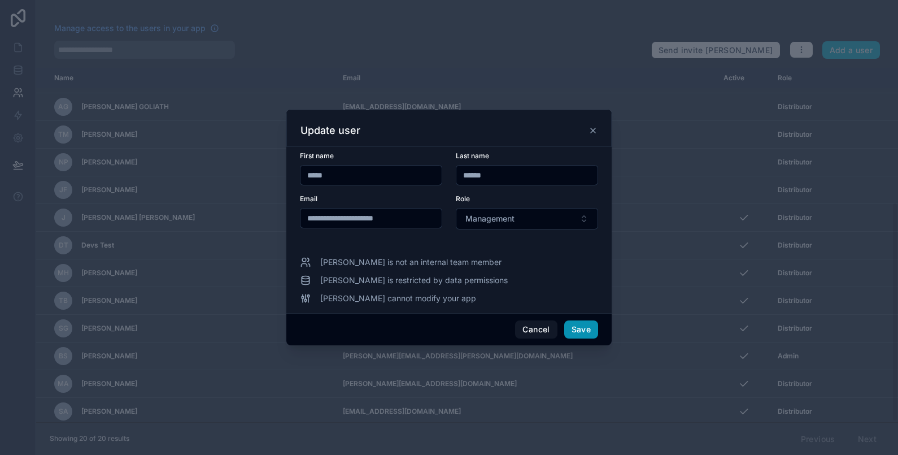
click at [582, 334] on button "Save" at bounding box center [581, 329] width 34 height 18
